Goal: Transaction & Acquisition: Purchase product/service

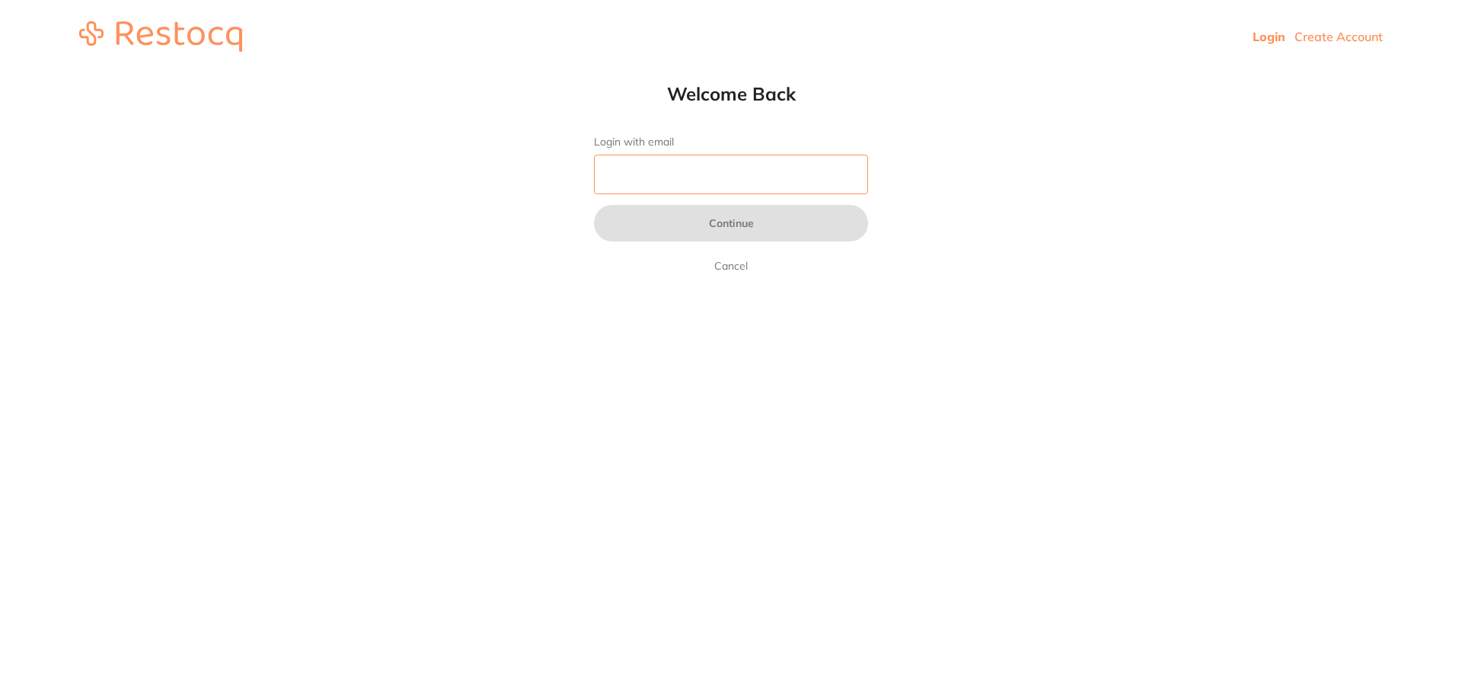
click at [681, 161] on input "Login with email" at bounding box center [731, 175] width 274 height 40
type input "[EMAIL_ADDRESS][DOMAIN_NAME]"
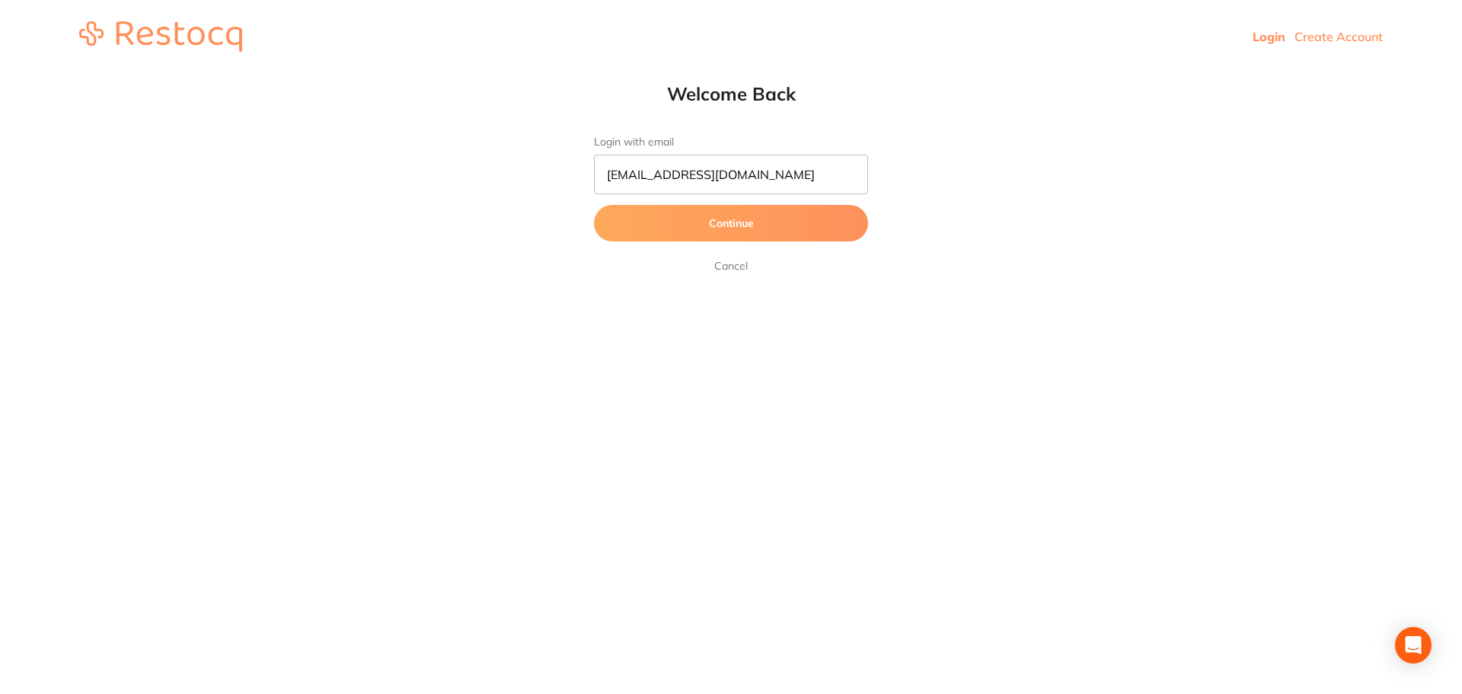
click at [708, 220] on button "Continue" at bounding box center [731, 223] width 274 height 37
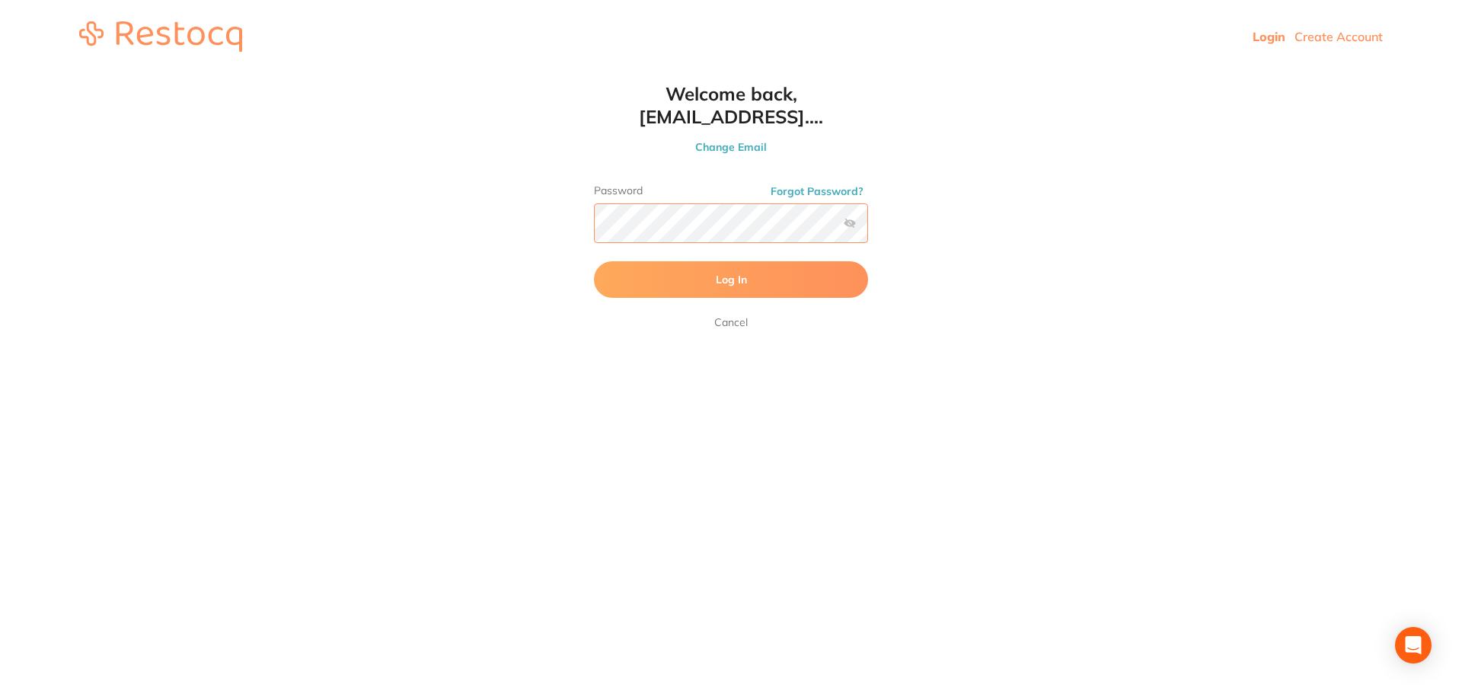
click at [594, 261] on button "Log In" at bounding box center [731, 279] width 274 height 37
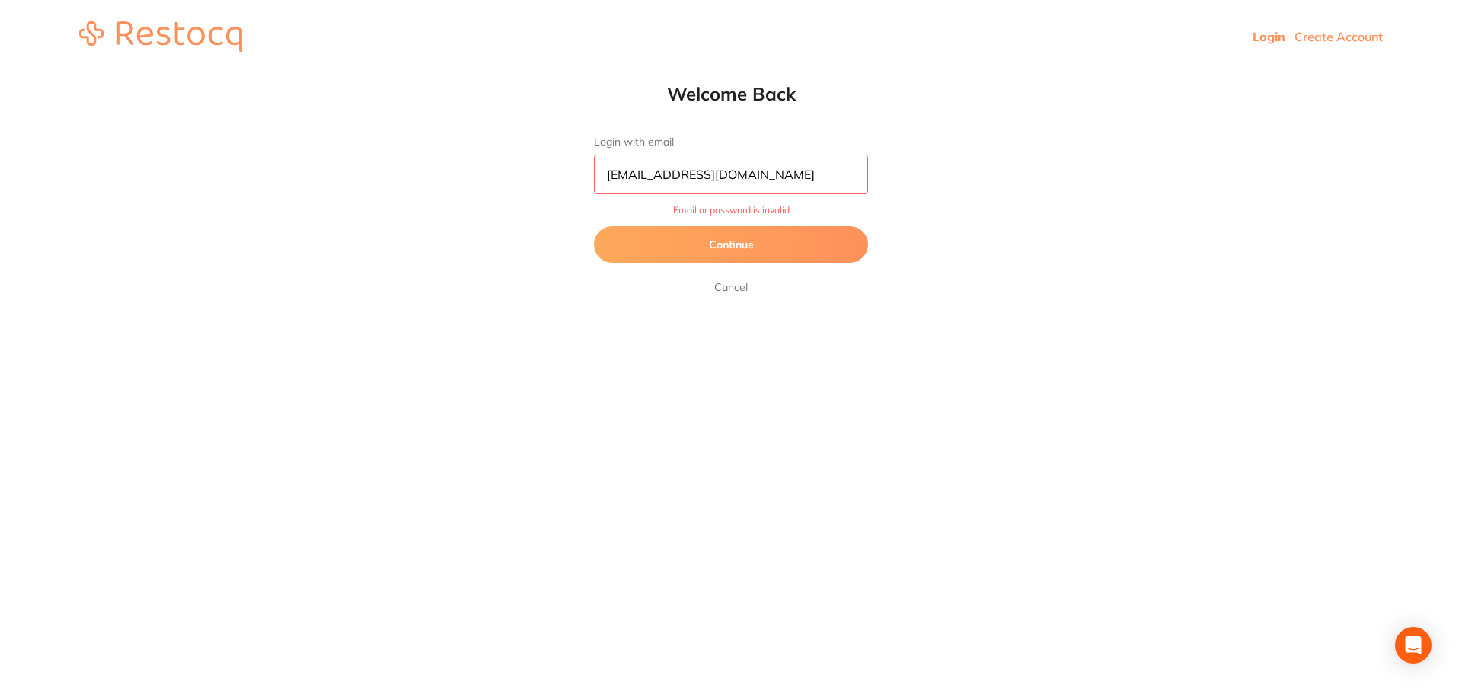
click at [783, 257] on button "Continue" at bounding box center [731, 244] width 274 height 37
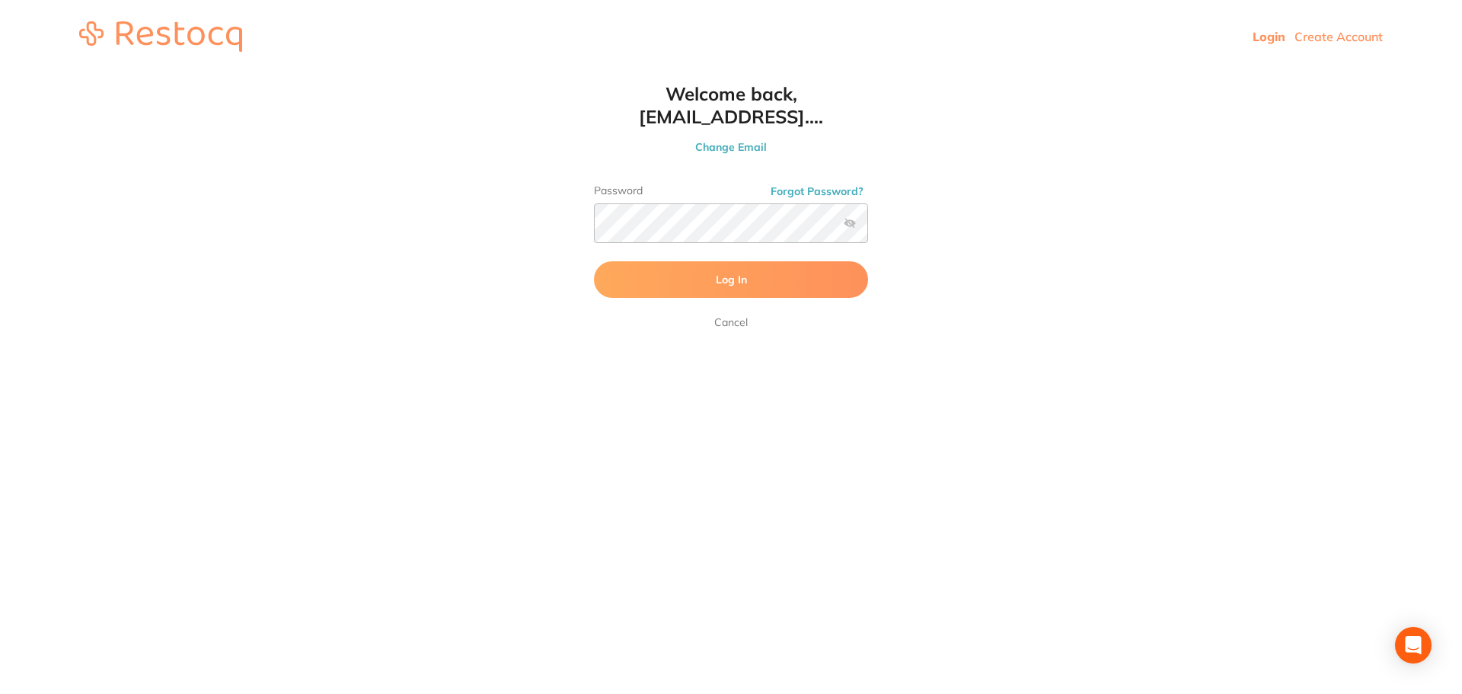
click at [844, 225] on label at bounding box center [850, 223] width 12 height 12
click at [868, 228] on input "checkbox" at bounding box center [868, 228] width 0 height 0
click at [594, 261] on button "Log In" at bounding box center [731, 279] width 274 height 37
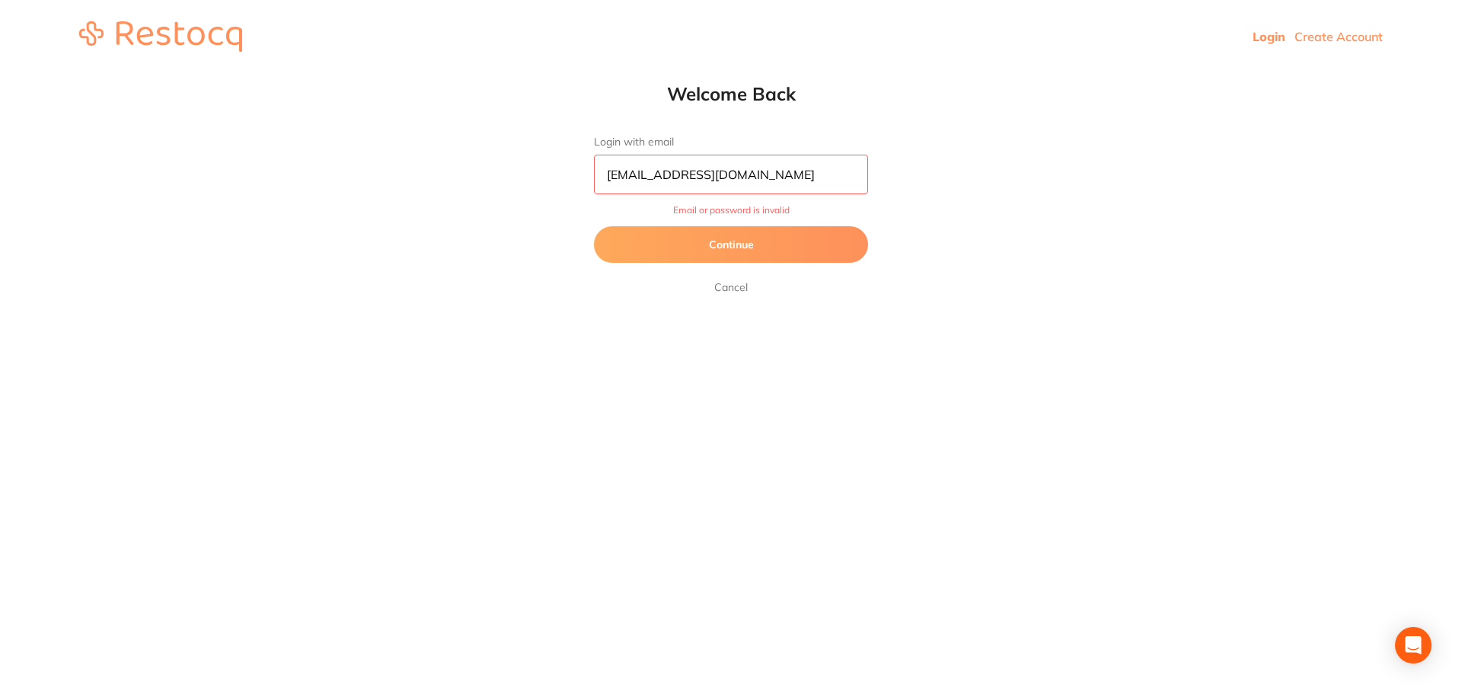
click at [809, 241] on button "Continue" at bounding box center [731, 244] width 274 height 37
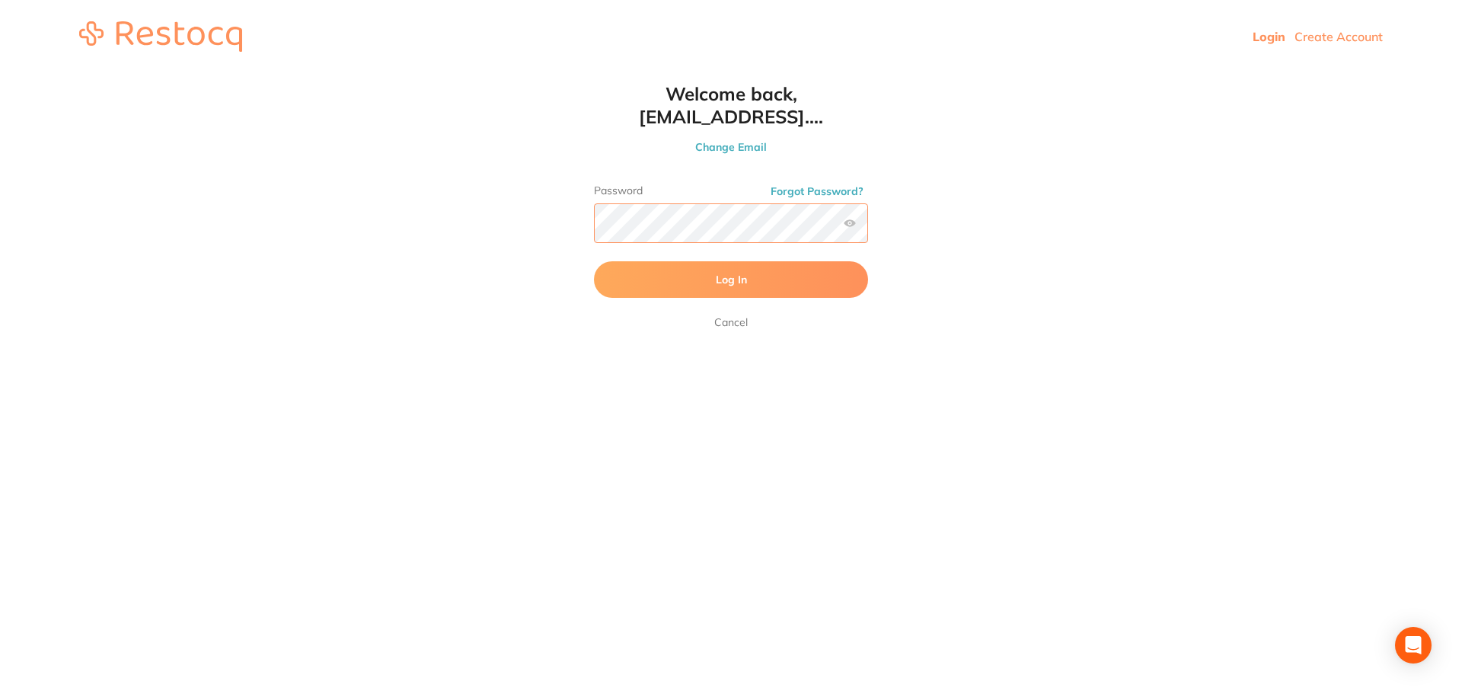
click at [594, 261] on button "Log In" at bounding box center [731, 279] width 274 height 37
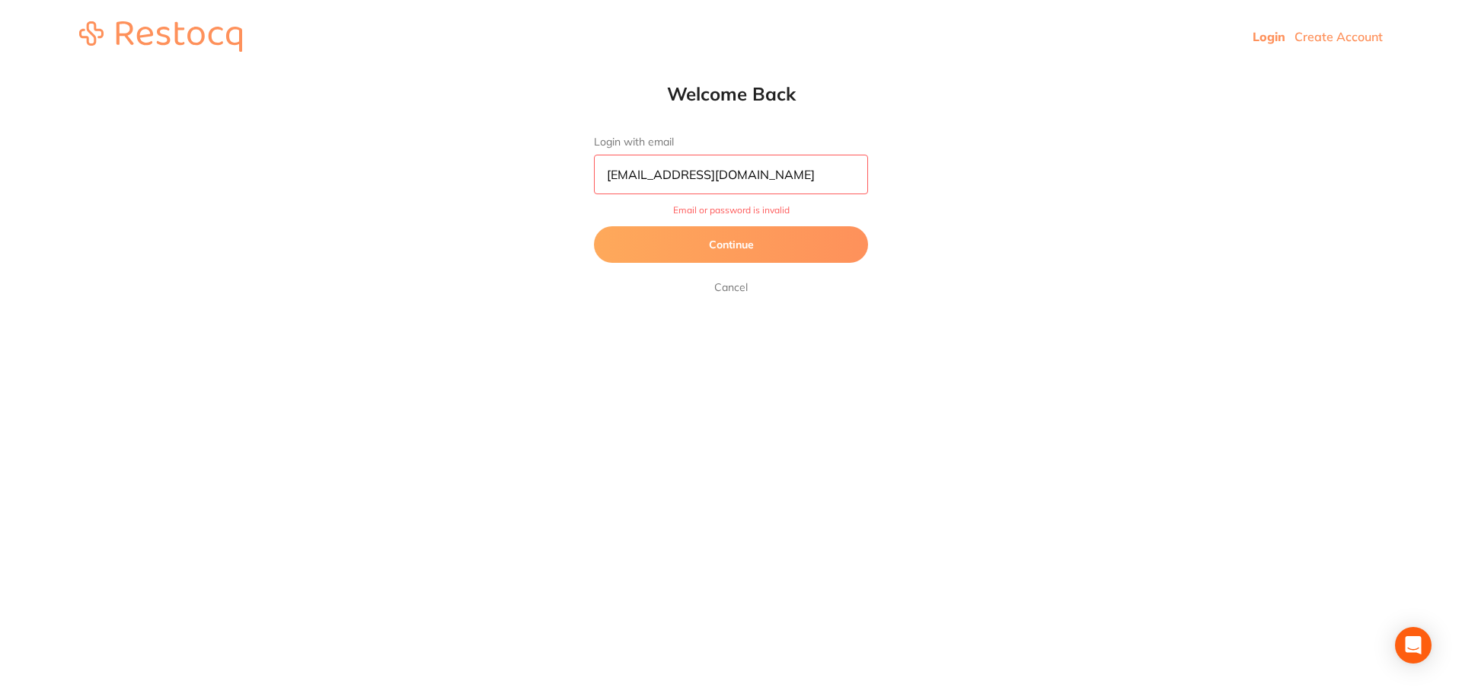
click at [733, 240] on button "Continue" at bounding box center [731, 244] width 274 height 37
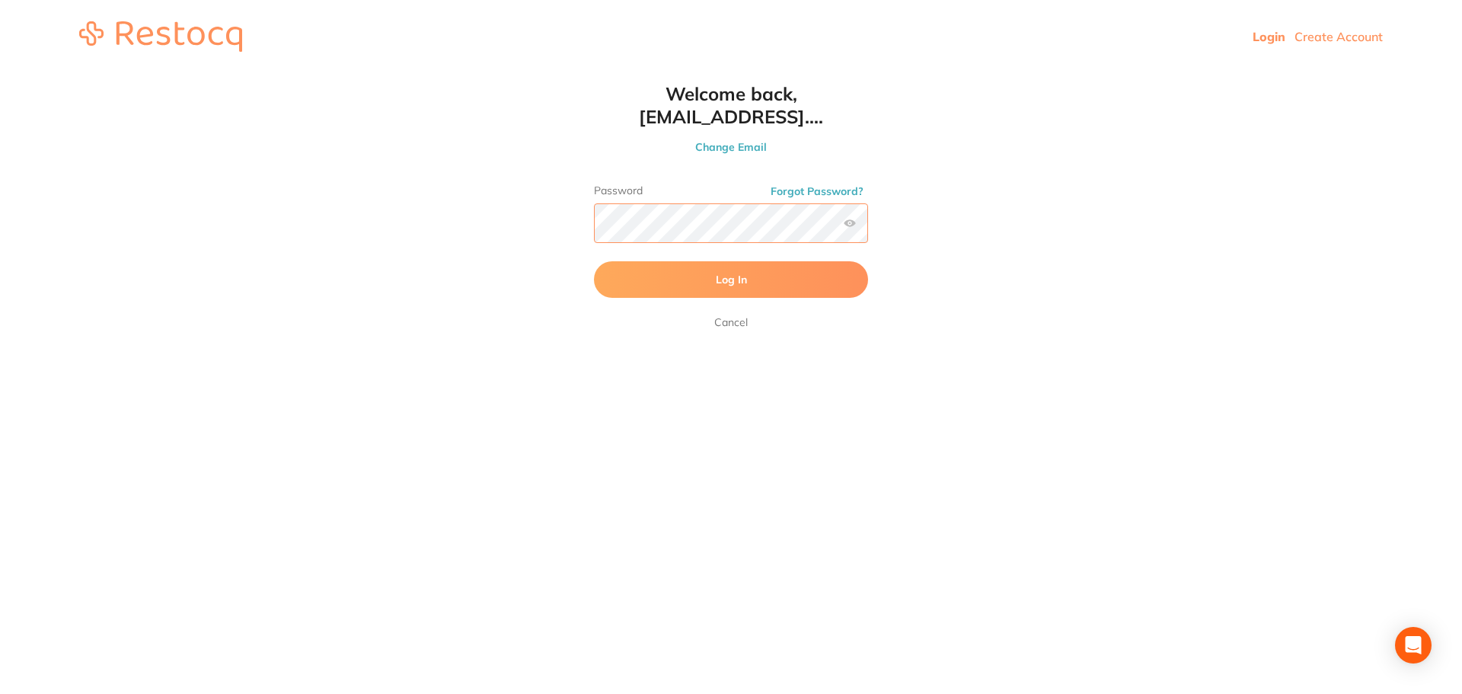
click at [594, 261] on button "Log In" at bounding box center [731, 279] width 274 height 37
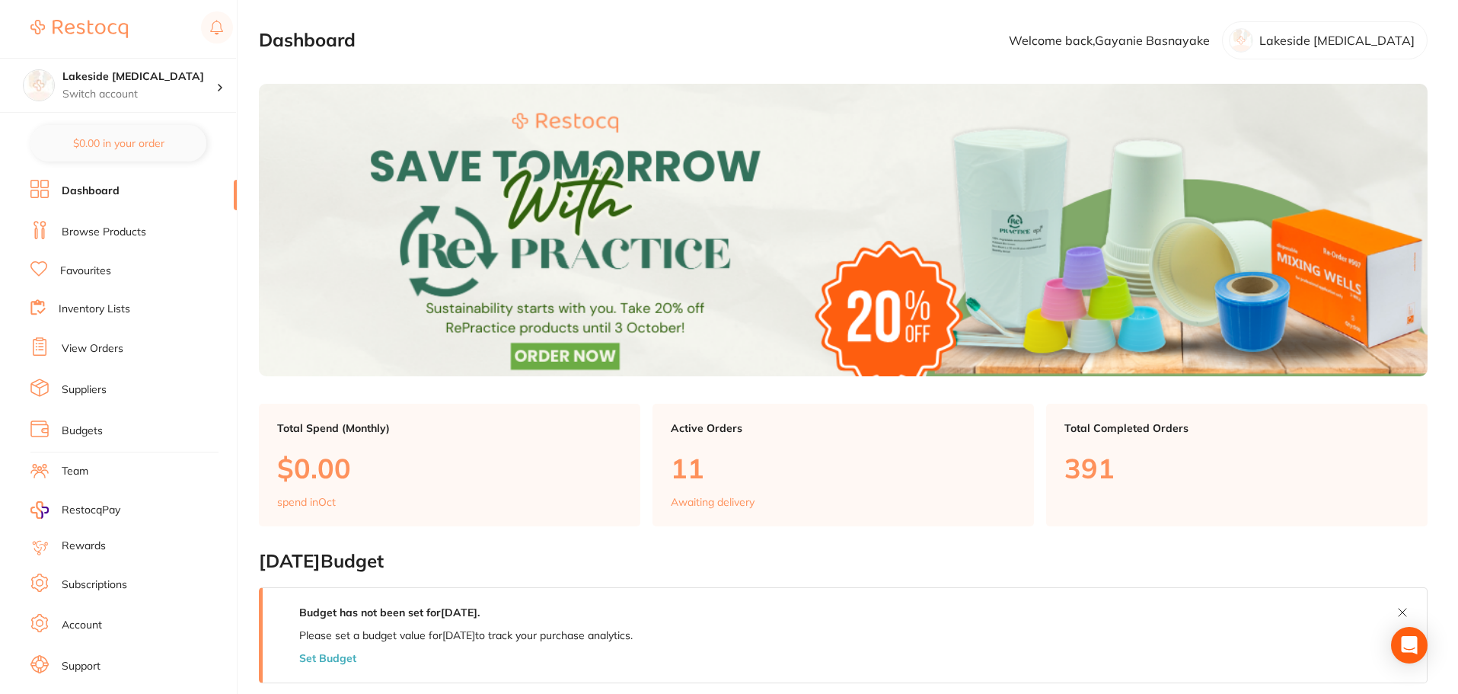
click at [113, 234] on link "Browse Products" at bounding box center [104, 232] width 85 height 15
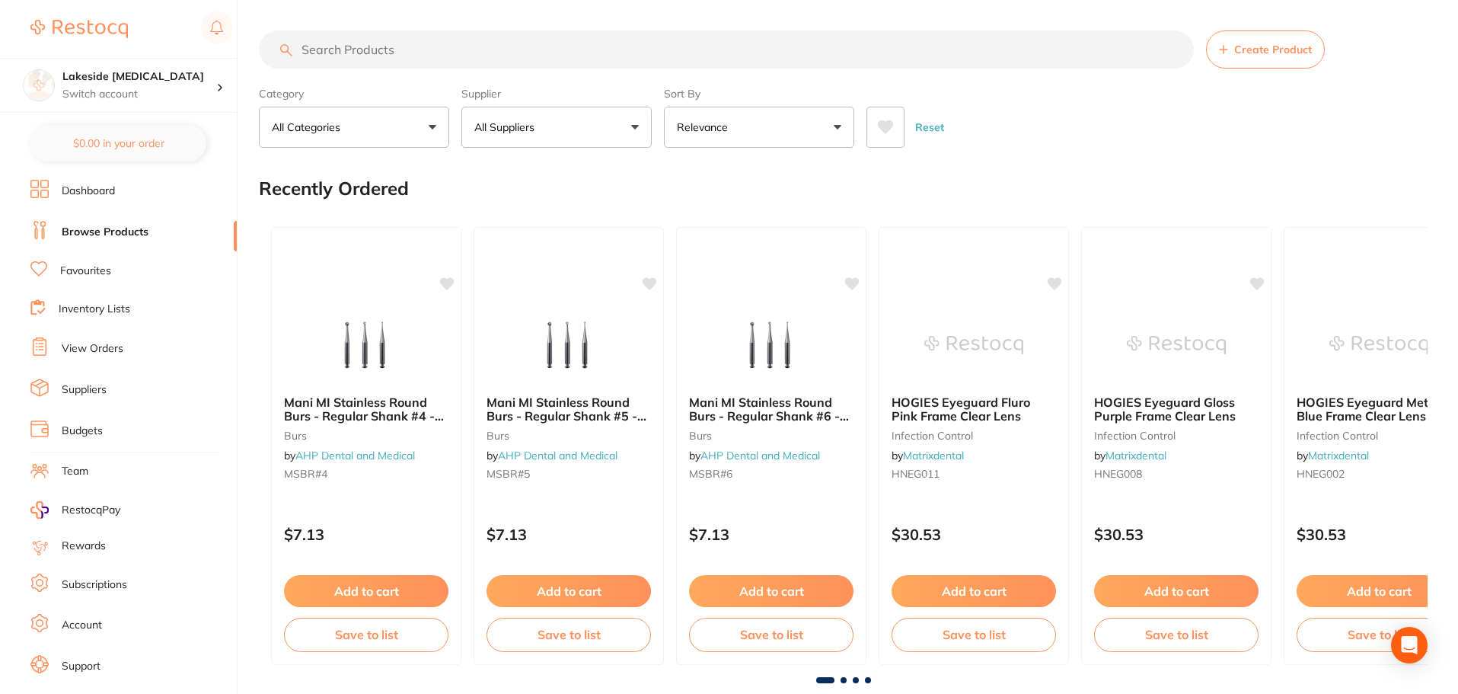
click at [445, 53] on input "search" at bounding box center [726, 49] width 935 height 38
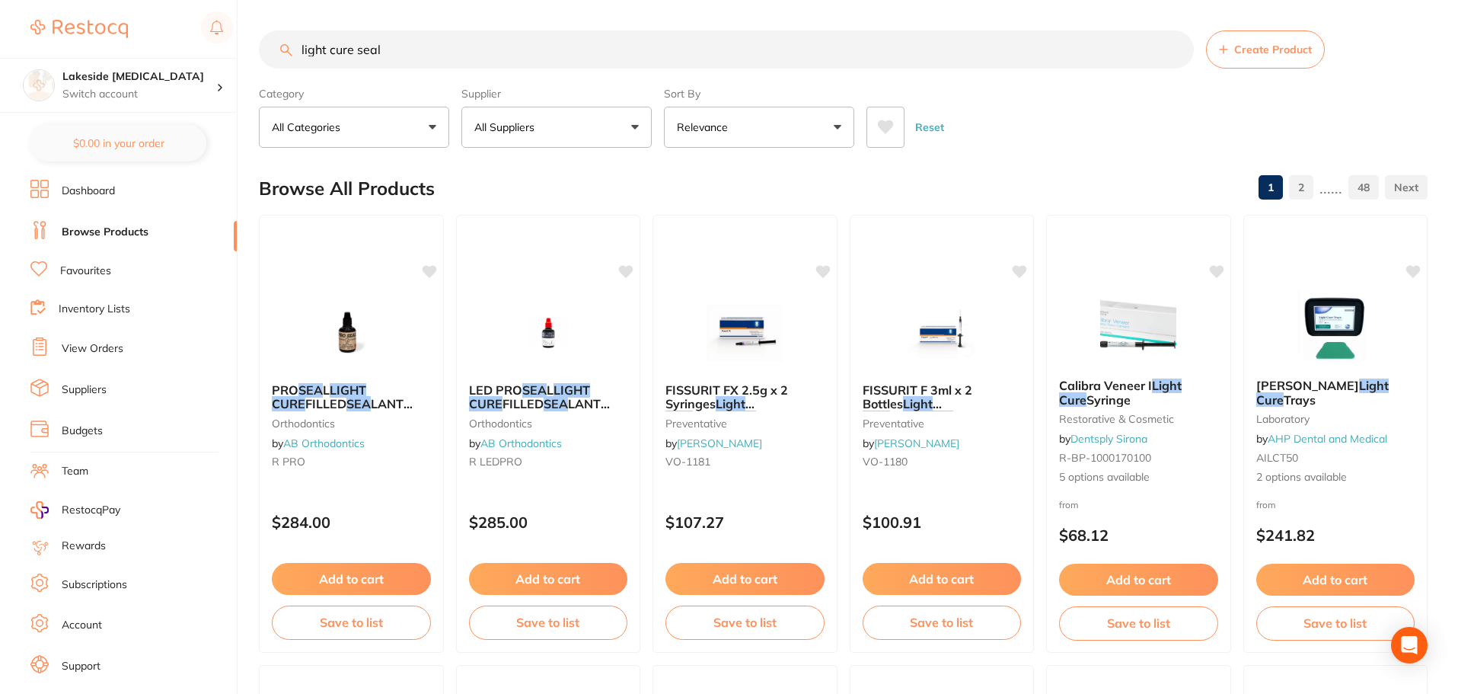
type input "light cure seala"
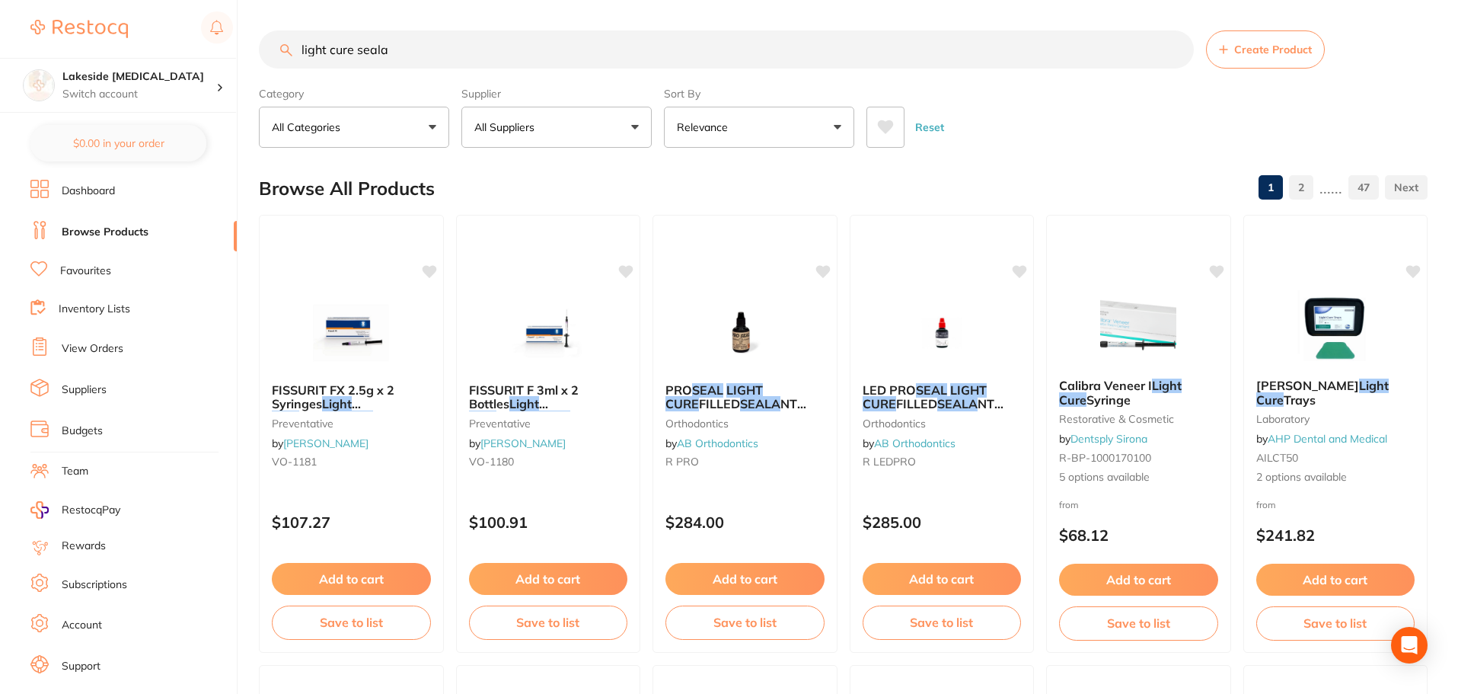
scroll to position [1, 0]
drag, startPoint x: 445, startPoint y: 53, endPoint x: 263, endPoint y: 79, distance: 184.7
click at [263, 84] on section "light cure seala Create Product Category All Categories All Categories 3D Print…" at bounding box center [843, 88] width 1169 height 117
